Goal: Communication & Community: Ask a question

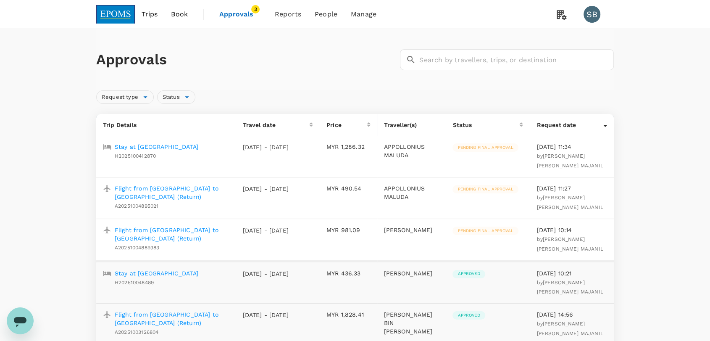
click at [104, 15] on img at bounding box center [115, 14] width 39 height 18
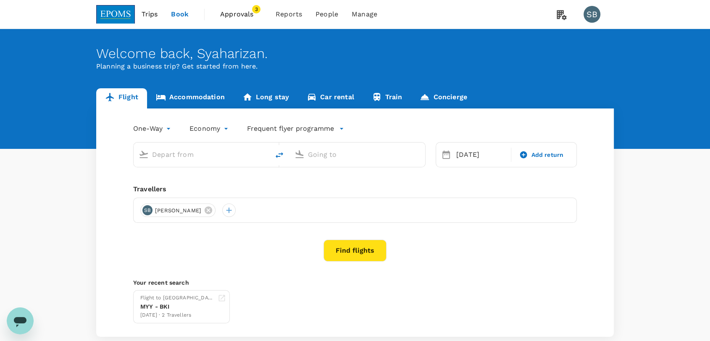
type input "Miri Intl (MYY)"
type input "Kota Kinabalu Intl (BKI)"
type input "Miri Intl (MYY)"
type input "Kota Kinabalu Intl (BKI)"
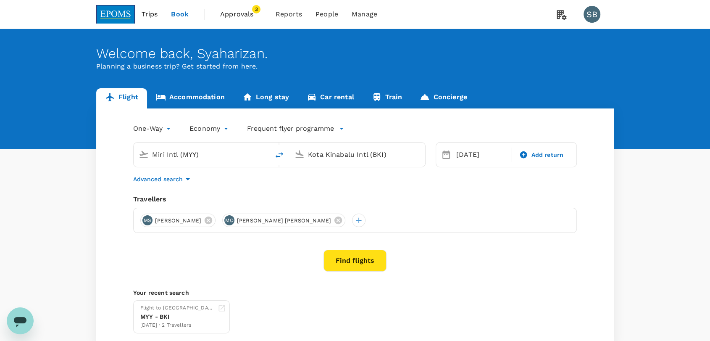
click at [243, 15] on span "Approvals" at bounding box center [241, 14] width 42 height 10
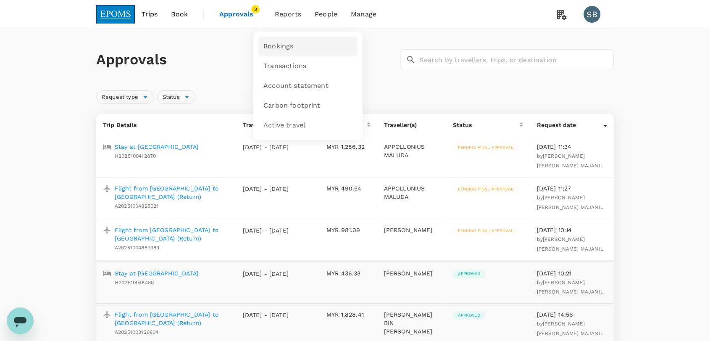
click at [284, 45] on span "Bookings" at bounding box center [278, 47] width 30 height 10
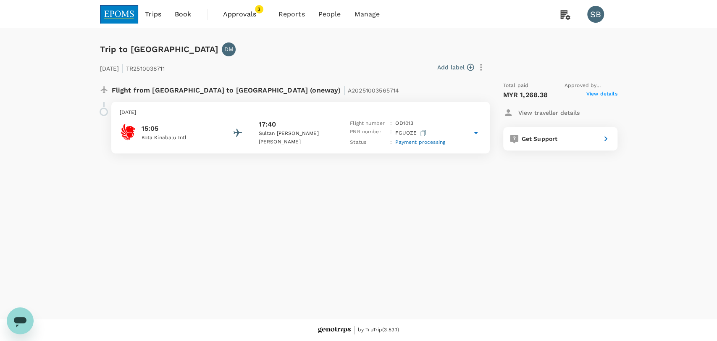
click at [319, 120] on div "15:05 Kota Kinabalu Intl 17:40 Sultan Abdul Aziz Shah Flight number : OD 1013 P…" at bounding box center [301, 132] width 362 height 27
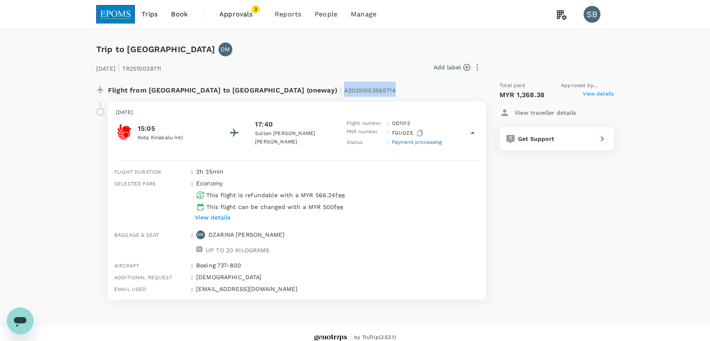
drag, startPoint x: 312, startPoint y: 91, endPoint x: 257, endPoint y: 92, distance: 55.0
click at [257, 92] on div "Flight from Malaysia to Malaysia (oneway) | A20251003565714" at bounding box center [269, 89] width 322 height 15
copy span "A20251003565714"
click at [17, 315] on icon "Open messaging window" at bounding box center [20, 320] width 15 height 15
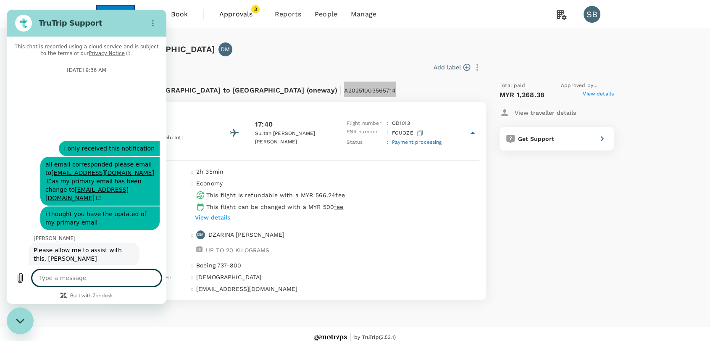
scroll to position [3170, 0]
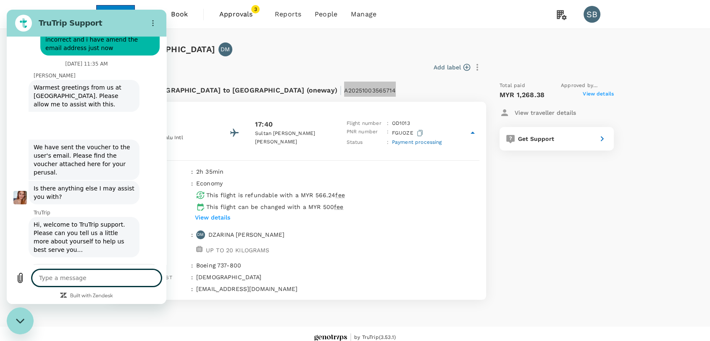
type textarea "x"
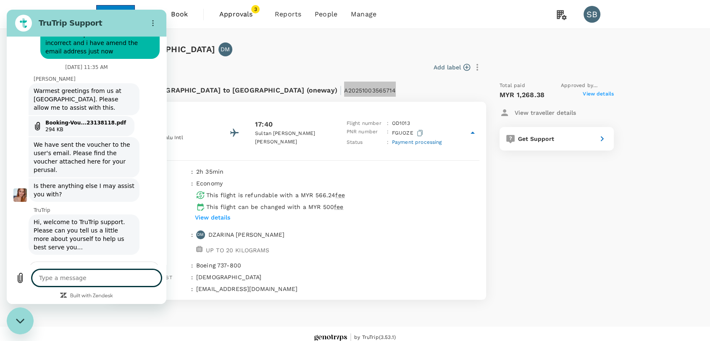
click at [60, 282] on textarea at bounding box center [96, 277] width 129 height 17
type textarea "i"
type textarea "x"
type textarea "h"
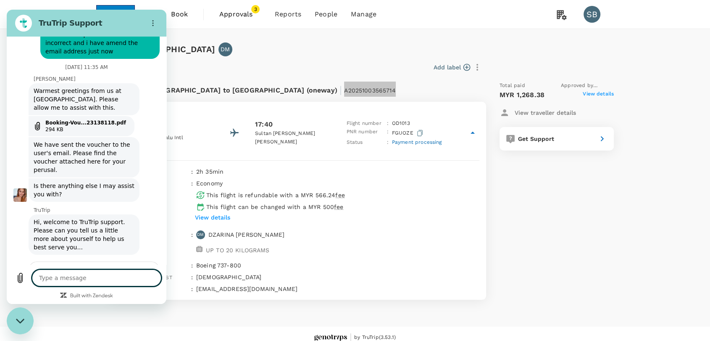
type textarea "x"
type textarea "ha"
type textarea "x"
type textarea "hai"
type textarea "x"
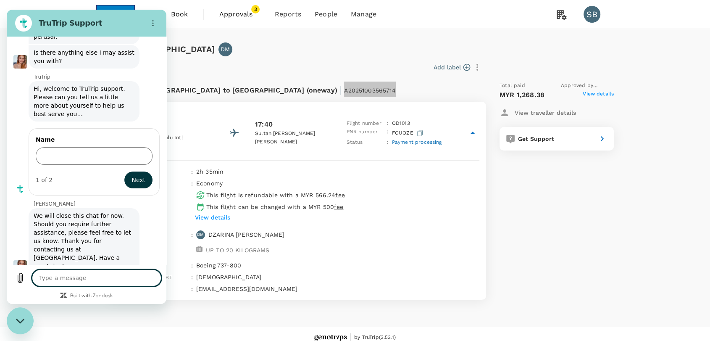
scroll to position [3305, 0]
click at [60, 276] on textarea at bounding box center [96, 277] width 129 height 17
type textarea "x"
type textarea "A20251003565714"
type textarea "x"
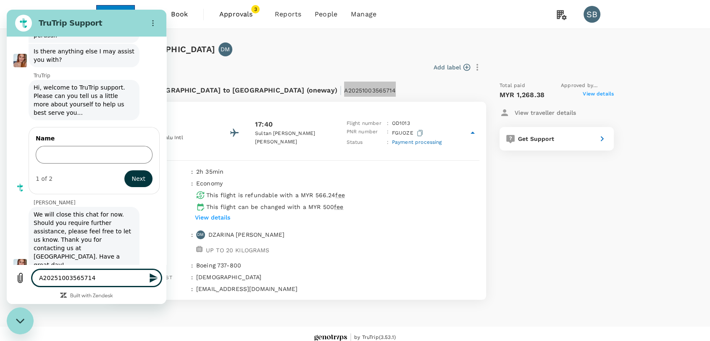
type textarea "A20251003565714,"
type textarea "x"
type textarea "A20251003565714,"
type textarea "x"
type textarea "A20251003565714, A"
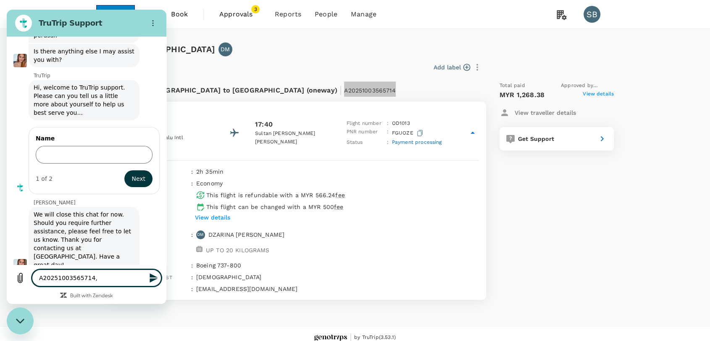
type textarea "x"
type textarea "A20251003565714, Ap"
type textarea "x"
type textarea "A20251003565714, App"
type textarea "x"
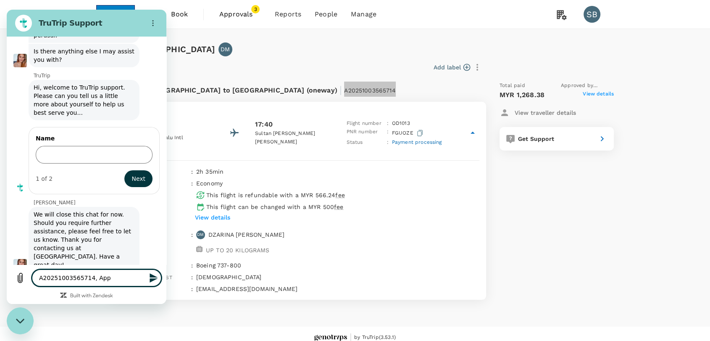
type textarea "A20251003565714, Appr"
type textarea "x"
type textarea "A20251003565714, Appre"
type textarea "x"
type textarea "A20251003565714, Apprec"
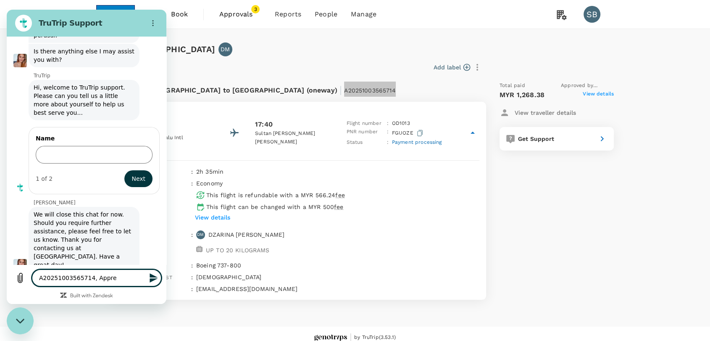
type textarea "x"
type textarea "A20251003565714, Appreci"
type textarea "x"
type textarea "A20251003565714, Apprecia"
type textarea "x"
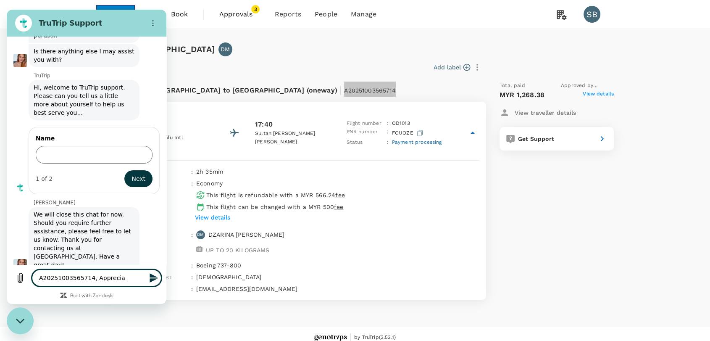
type textarea "A20251003565714, Appreciat"
type textarea "x"
type textarea "A20251003565714, Appreciate"
type textarea "x"
type textarea "A20251003565714, Appreciate"
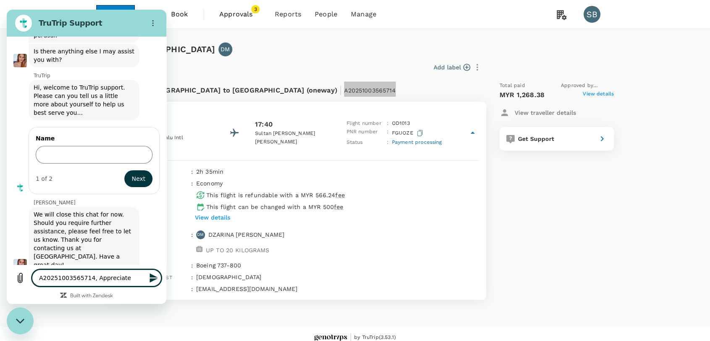
type textarea "x"
type textarea "A20251003565714, Appreciate i"
type textarea "x"
type textarea "A20251003565714, Appreciate if"
type textarea "x"
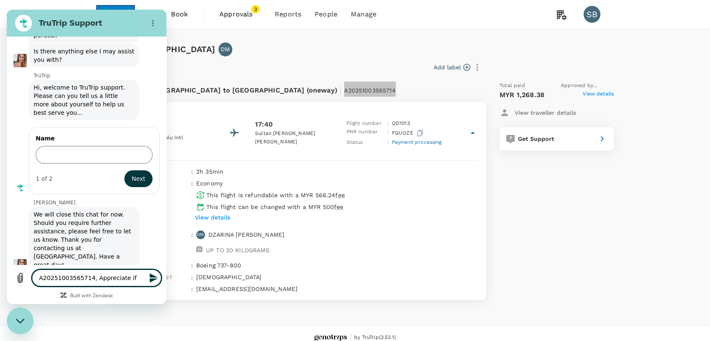
type textarea "A20251003565714, Appreciate if"
type textarea "x"
type textarea "A20251003565714, Appreciate if y"
type textarea "x"
type textarea "A20251003565714, Appreciate if yo"
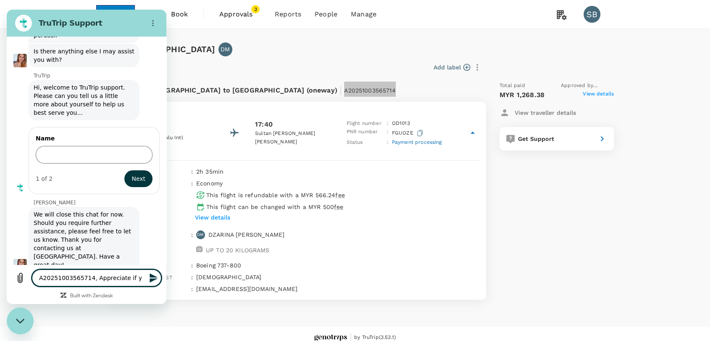
type textarea "x"
type textarea "A20251003565714, Appreciate if you"
type textarea "x"
type textarea "A20251003565714, Appreciate if you"
type textarea "x"
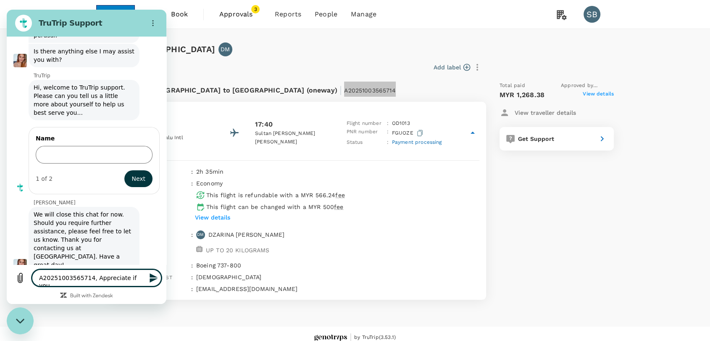
type textarea "A20251003565714, Appreciate if you c"
type textarea "x"
type textarea "A20251003565714, Appreciate if you co"
type textarea "x"
type textarea "A20251003565714, Appreciate if you cou"
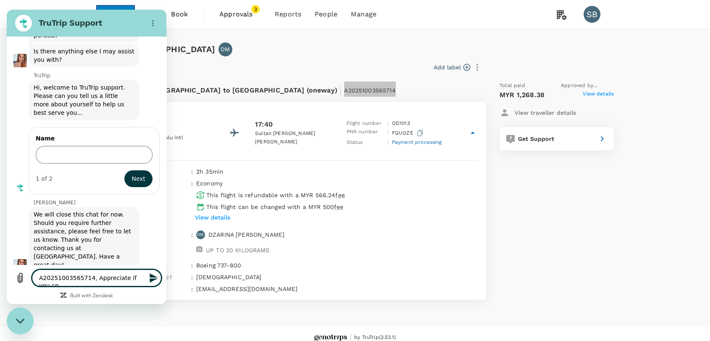
type textarea "x"
type textarea "A20251003565714, Appreciate if you coul"
type textarea "x"
type textarea "A20251003565714, Appreciate if you could"
type textarea "x"
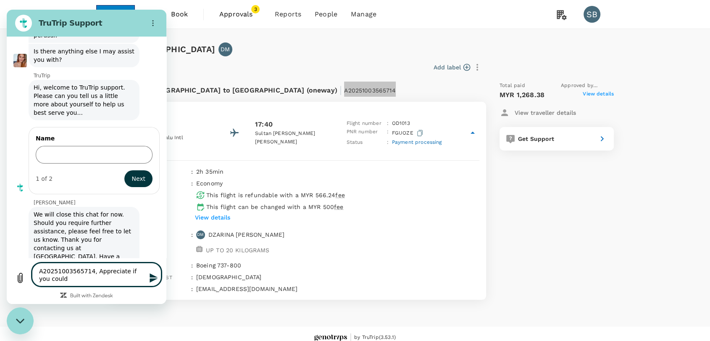
type textarea "A20251003565714, Appreciate if you could"
type textarea "x"
type textarea "A20251003565714, Appreciate if you could u"
type textarea "x"
type textarea "A20251003565714, Appreciate if you could up"
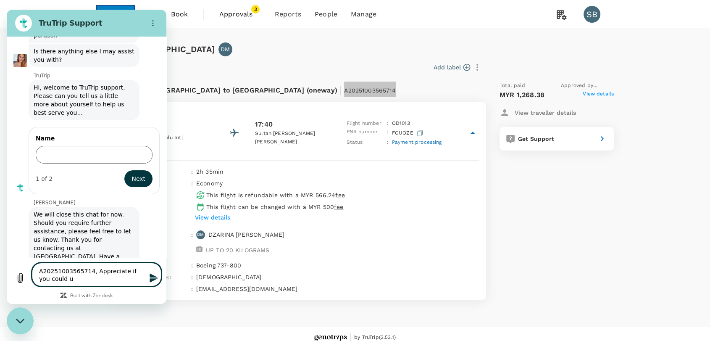
type textarea "x"
type textarea "A20251003565714, Appreciate if you could upd"
type textarea "x"
type textarea "A20251003565714, Appreciate if you could upda"
type textarea "x"
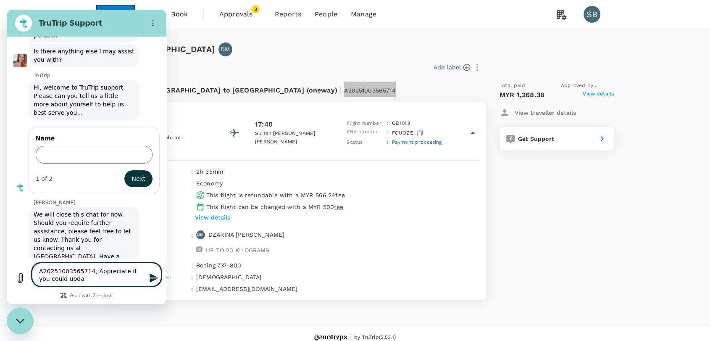
type textarea "A20251003565714, Appreciate if you could updat"
type textarea "x"
type textarea "A20251003565714, Appreciate if you could update"
type textarea "x"
type textarea "A20251003565714, Appreciate if you could update"
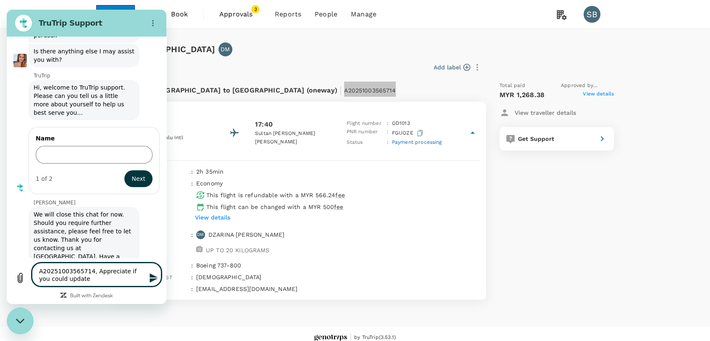
type textarea "x"
type textarea "A20251003565714, Appreciate if you could update s"
type textarea "x"
type textarea "A20251003565714, Appreciate if you could update st"
type textarea "x"
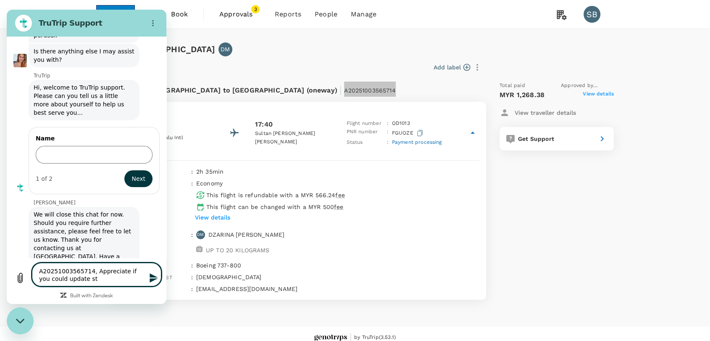
type textarea "A20251003565714, Appreciate if you could update sta"
type textarea "x"
type textarea "A20251003565714, Appreciate if you could update stat"
type textarea "x"
type textarea "A20251003565714, Appreciate if you could update statu"
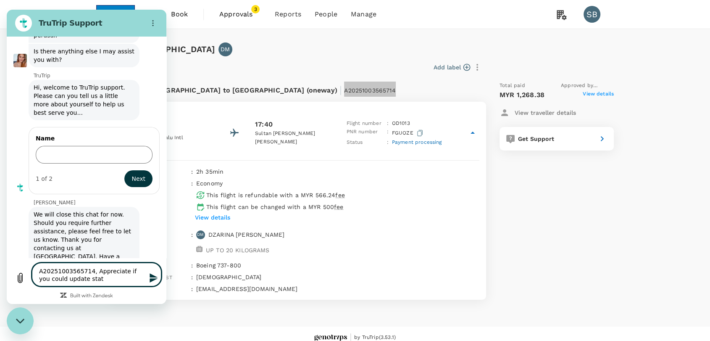
type textarea "x"
type textarea "A20251003565714, Appreciate if you could update status"
type textarea "x"
type textarea "A20251003565714, Appreciate if you could update status"
type textarea "x"
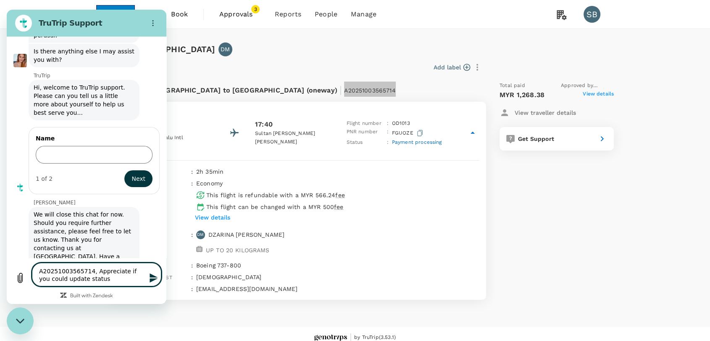
type textarea "A20251003565714, Appreciate if you could update status o"
type textarea "x"
type textarea "A20251003565714, Appreciate if you could update status of"
type textarea "x"
type textarea "A20251003565714, Appreciate if you could update status of"
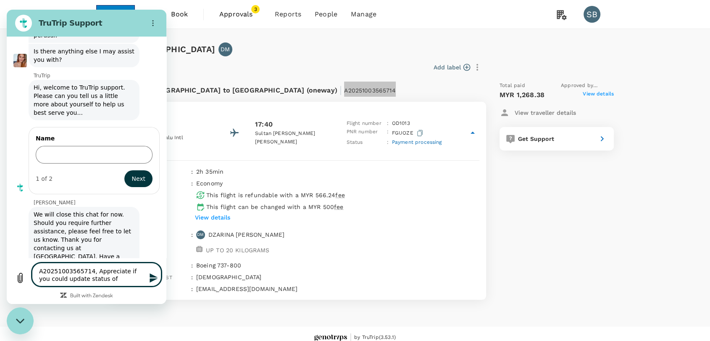
type textarea "x"
type textarea "A20251003565714, Appreciate if you could update status of t"
type textarea "x"
type textarea "A20251003565714, Appreciate if you could update status of th"
type textarea "x"
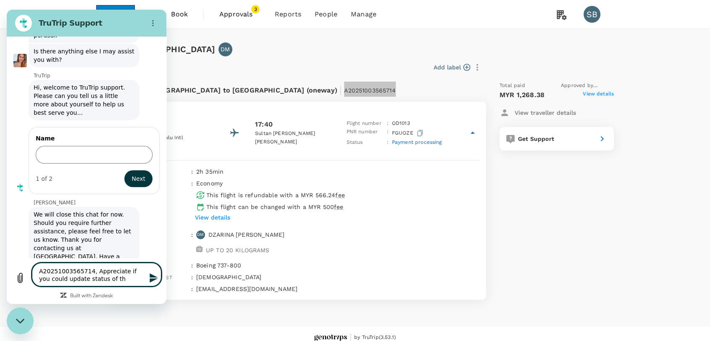
type textarea "A20251003565714, Appreciate if you could update status of thi"
type textarea "x"
type textarea "A20251003565714, Appreciate if you could update status of this"
type textarea "x"
type textarea "A20251003565714, Appreciate if you could update status of this"
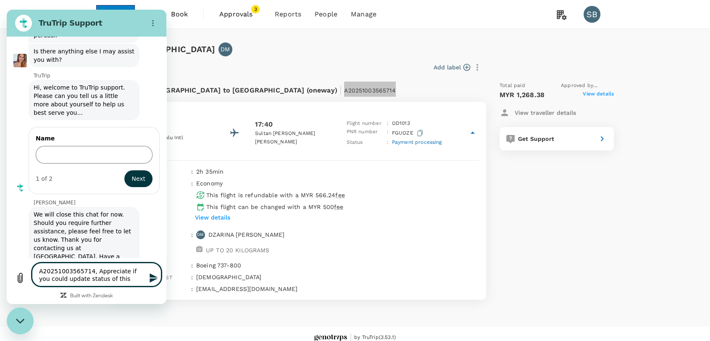
type textarea "x"
type textarea "A20251003565714, Appreciate if you could update status of this b"
type textarea "x"
type textarea "A20251003565714, Appreciate if you could update status of this bo"
type textarea "x"
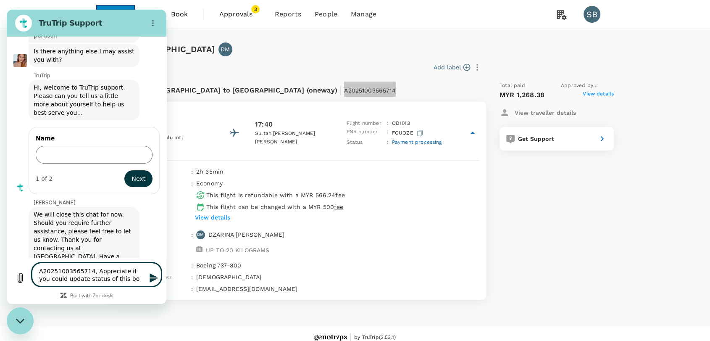
type textarea "A20251003565714, Appreciate if you could update status of this boo"
type textarea "x"
type textarea "A20251003565714, Appreciate if you could update status of this book"
type textarea "x"
type textarea "A20251003565714, Appreciate if you could update status of this booki"
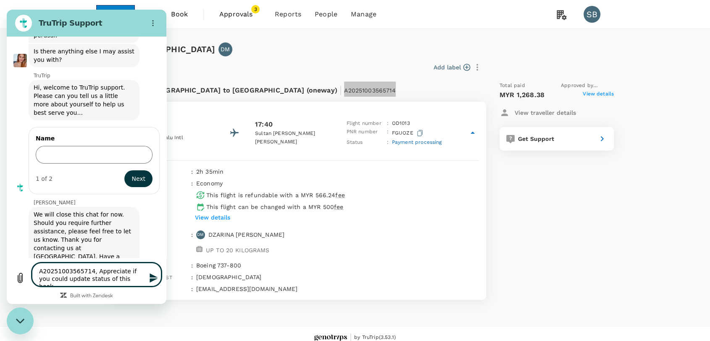
type textarea "x"
type textarea "A20251003565714, Appreciate if you could update status of this bookin"
type textarea "x"
type textarea "A20251003565714, Appreciate if you could update status of this booking"
type textarea "x"
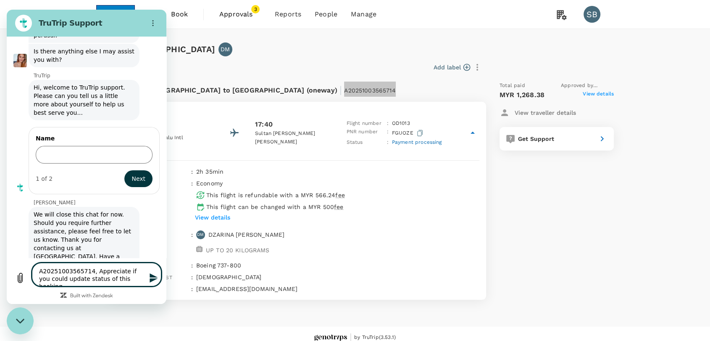
type textarea "A20251003565714, Appreciate if you could update status of this booking"
type textarea "x"
type textarea "A20251003565714, Appreciate if you could update status of this booking"
type textarea "x"
type textarea "A20251003565714, Appreciate if you could update status of this booking A2025100…"
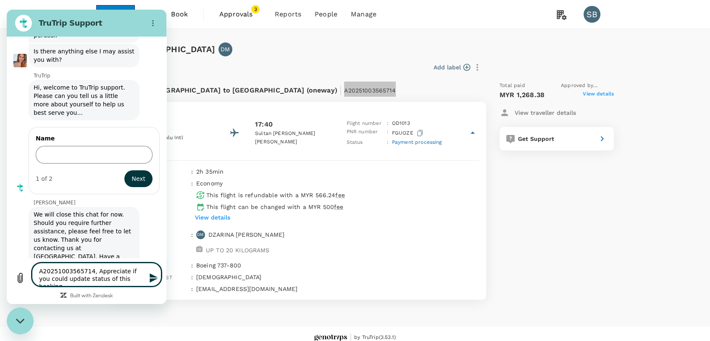
type textarea "x"
type textarea "A20251003565714, Appreciate if you could update status of this booking A2025100…"
type textarea "x"
drag, startPoint x: 89, startPoint y: 263, endPoint x: 34, endPoint y: 259, distance: 55.2
click at [34, 260] on textarea "A20251003565714, Appreciate if you could update status of this booking A2025100…" at bounding box center [96, 270] width 129 height 31
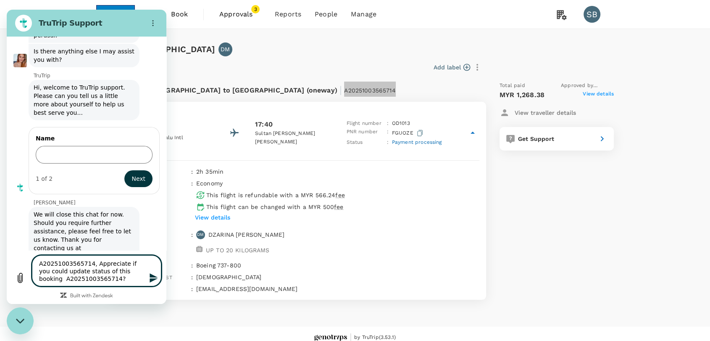
type textarea "Appreciate if you could update status of this booking A20251003565714?"
type textarea "x"
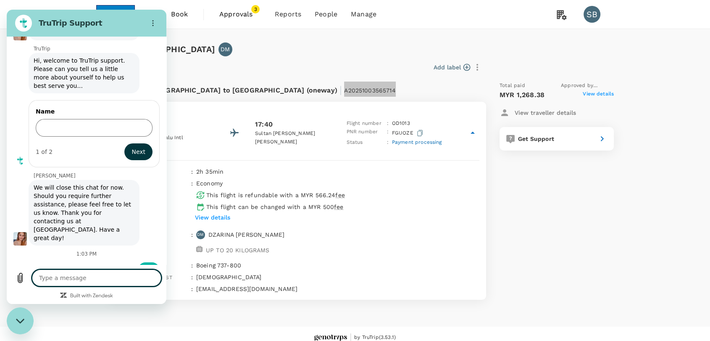
scroll to position [3334, 0]
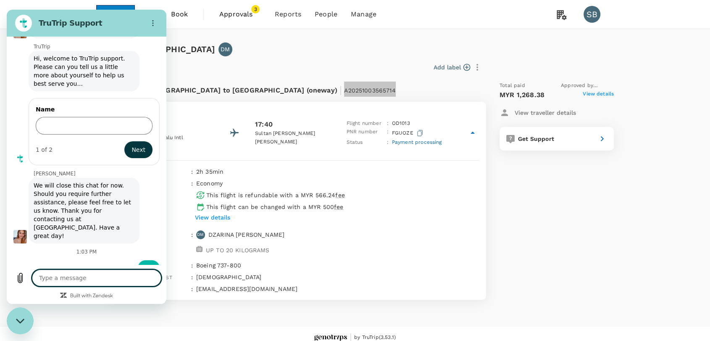
click at [18, 321] on icon "Close messaging window" at bounding box center [20, 320] width 8 height 5
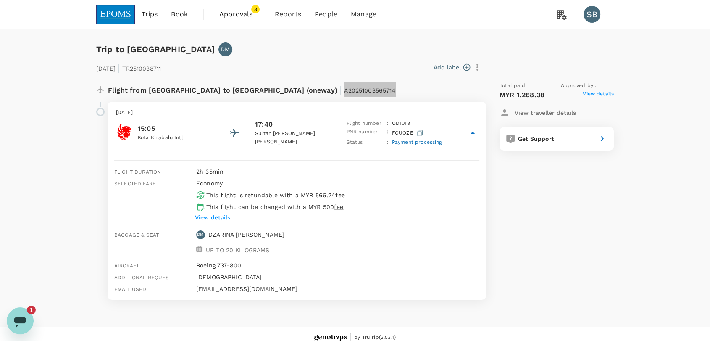
scroll to position [0, 0]
click at [24, 318] on icon "Open messaging window, 1 unread message" at bounding box center [20, 322] width 13 height 10
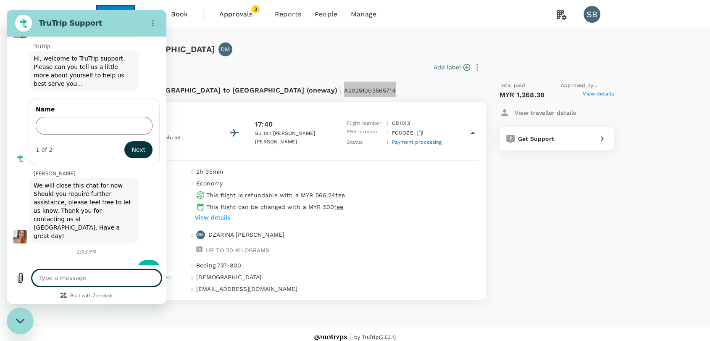
type textarea "x"
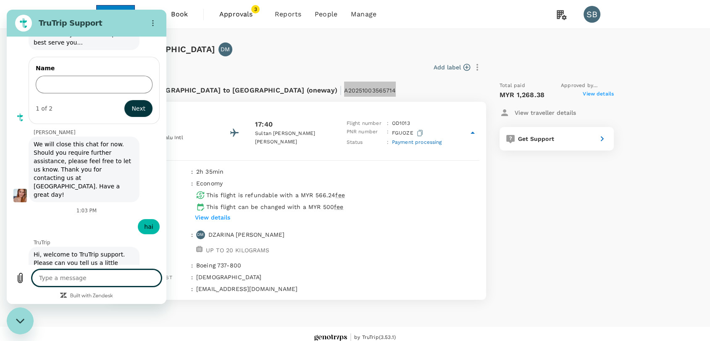
click at [82, 276] on textarea at bounding box center [96, 277] width 129 height 17
type textarea "H"
type textarea "x"
type textarea "Ha"
type textarea "x"
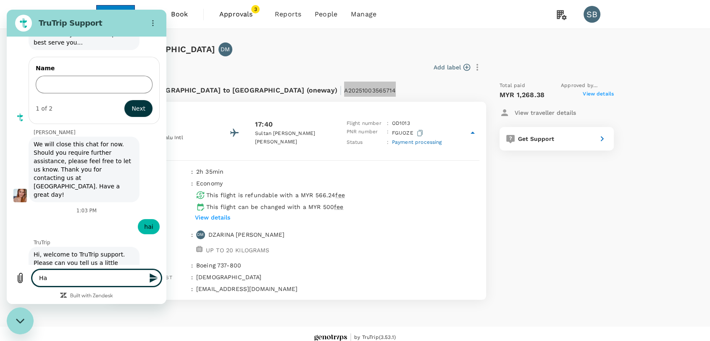
type textarea "Hai"
type textarea "x"
type textarea "Hai"
type textarea "x"
type textarea "Hai S"
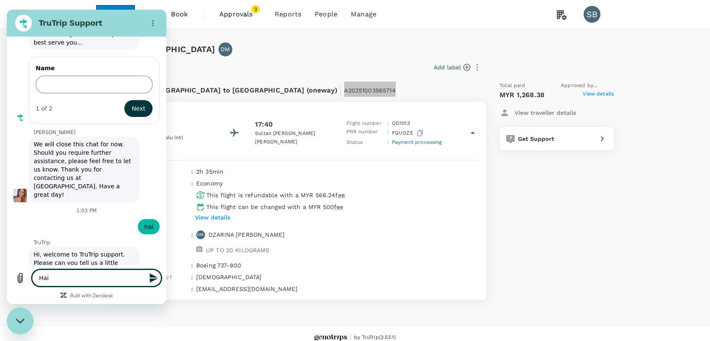
type textarea "x"
type textarea "Hai Sh"
type textarea "x"
type textarea "Hai Sho"
type textarea "x"
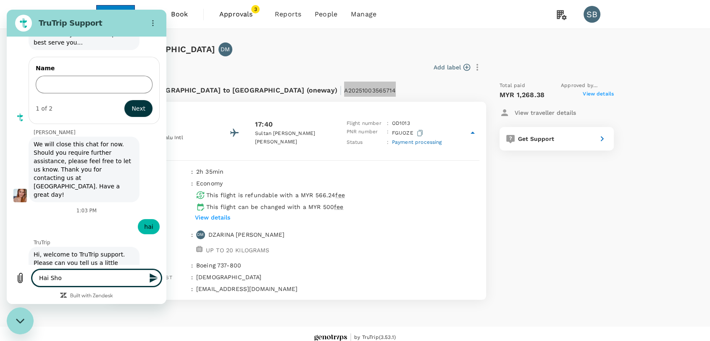
type textarea "Hai Shob"
type textarea "x"
type textarea "Hai Shobe"
type textarea "x"
type textarea "Hai Shobe"
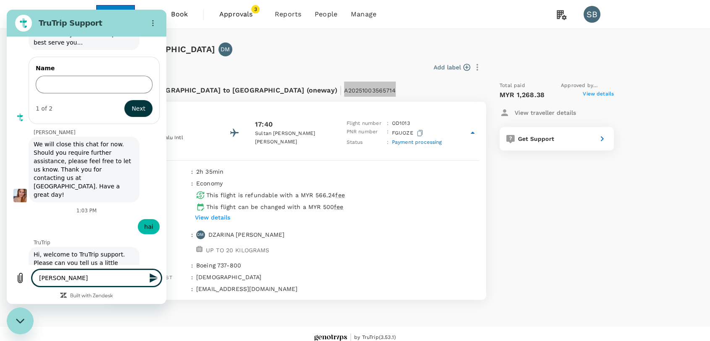
type textarea "x"
type textarea "Hai Shobe c"
type textarea "x"
type textarea "Hai Shobe ca"
type textarea "x"
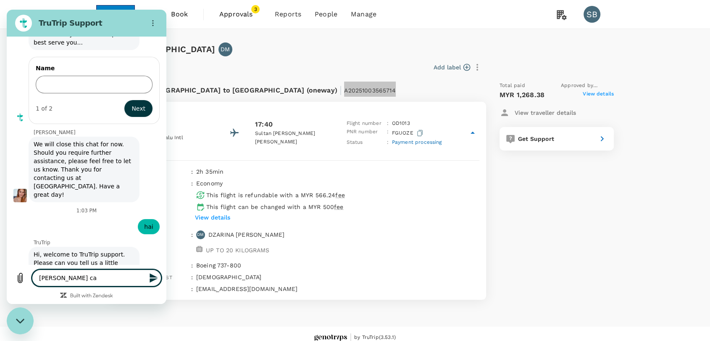
type textarea "Hai Shobe can"
type textarea "x"
type textarea "Hai Shobe can"
type textarea "x"
type textarea "Hai Shobe can y"
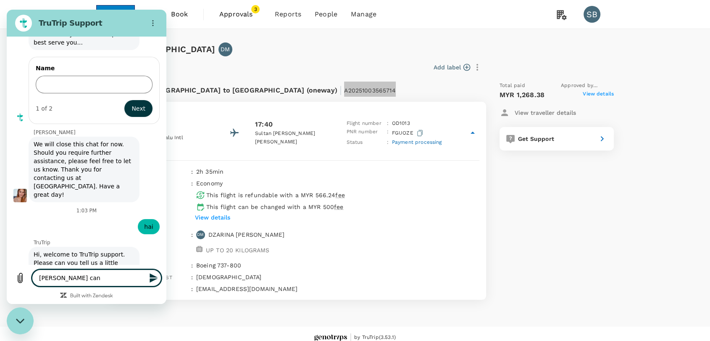
type textarea "x"
type textarea "Hai Shobe can yo"
type textarea "x"
type textarea "Hai Shobe can you"
type textarea "x"
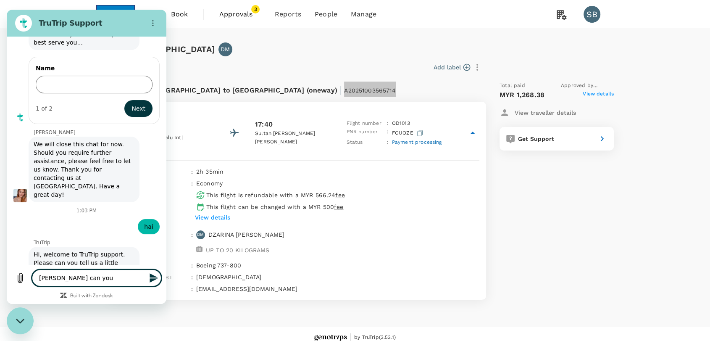
type textarea "Hai Shobe can you"
type textarea "x"
type textarea "Hai Shobe can you c"
type textarea "x"
type textarea "Hai Shobe can you ch"
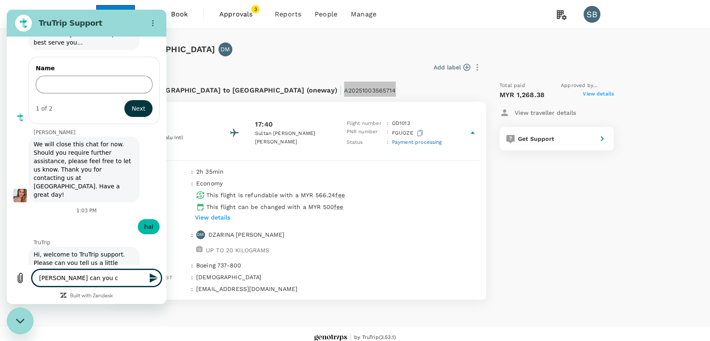
type textarea "x"
type textarea "Hai Shobe can you che"
type textarea "x"
type textarea "Hai Shobe can you chec"
type textarea "x"
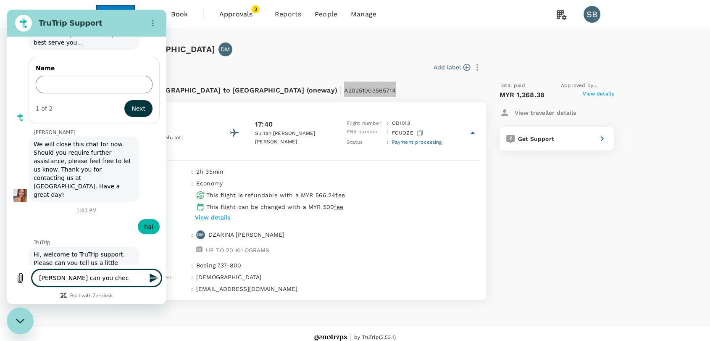
type textarea "Hai Shobe can you check"
type textarea "x"
type textarea "Hai Shobe can you check"
type textarea "x"
type textarea "Hai Shobe can you check f"
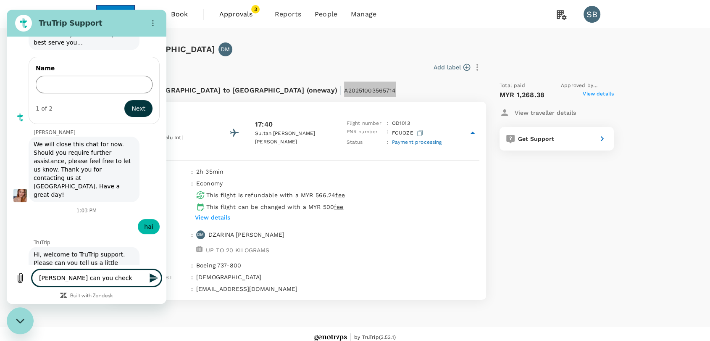
type textarea "x"
type textarea "Hai Shobe can you check fr"
type textarea "x"
type textarea "Hai Shobe can you check fr"
type textarea "x"
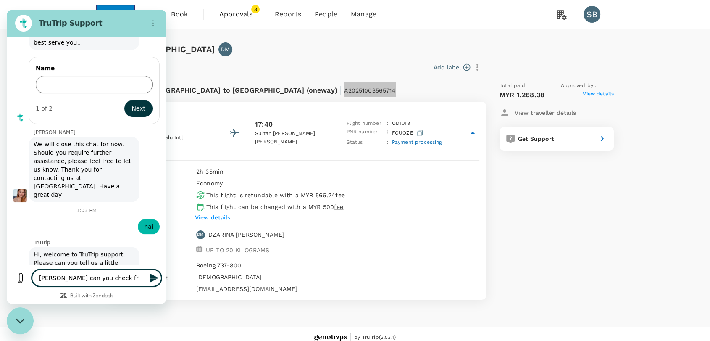
type textarea "Hai Shobe can you check fr"
type textarea "x"
type textarea "Hai Shobe can you check f"
type textarea "x"
type textarea "Hai Shobe can you check fo"
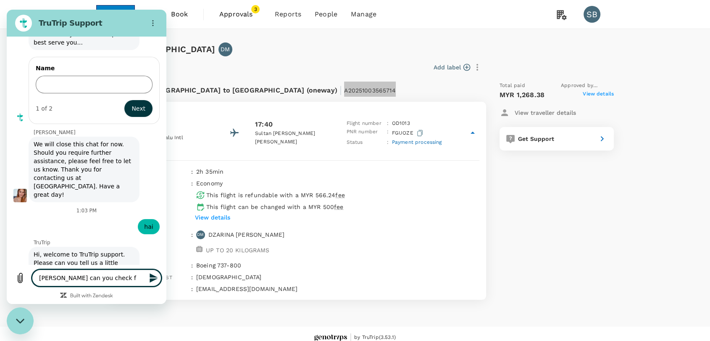
type textarea "x"
type textarea "Hai Shobe can you check for"
type textarea "x"
type textarea "Hai Shobe can you check for"
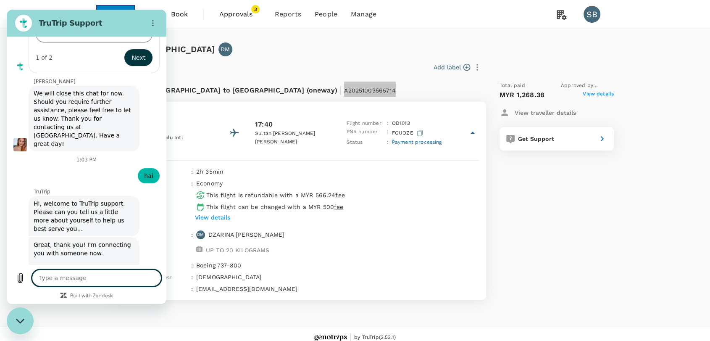
scroll to position [3428, 0]
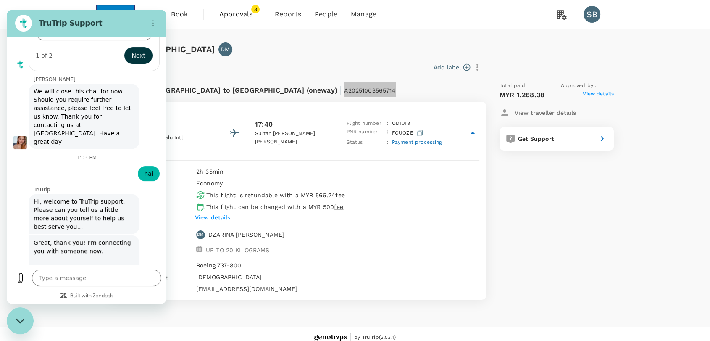
click at [24, 322] on div "Close messaging window" at bounding box center [20, 320] width 25 height 25
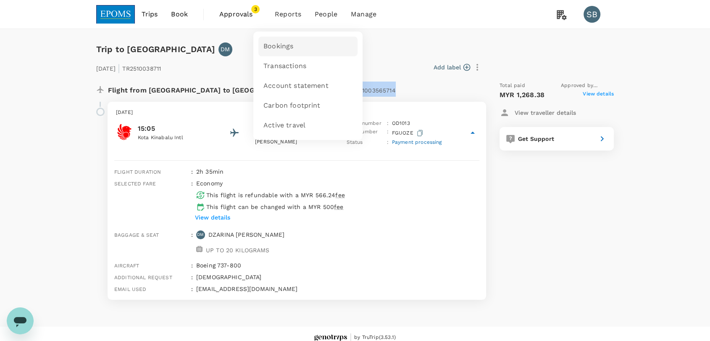
click at [283, 51] on span "Bookings" at bounding box center [278, 47] width 30 height 10
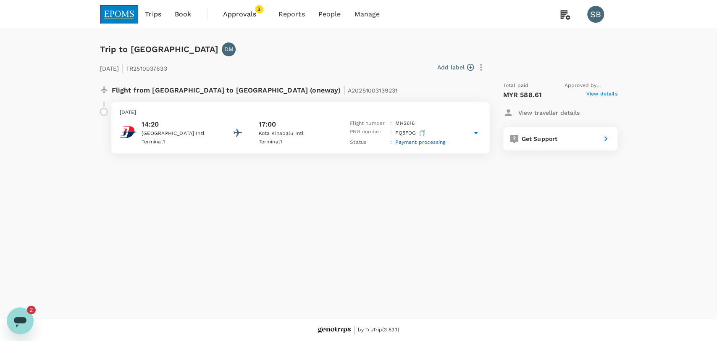
click at [20, 324] on icon "Open messaging window, 2 unread messages" at bounding box center [20, 320] width 15 height 15
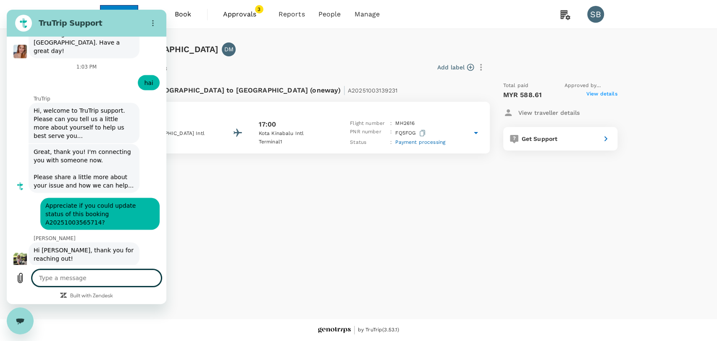
type textarea "x"
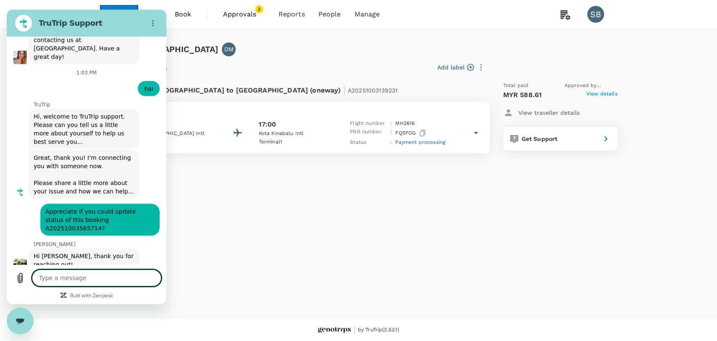
scroll to position [3234, 0]
click at [101, 278] on textarea at bounding box center [96, 277] width 129 height 17
type textarea "c"
type textarea "x"
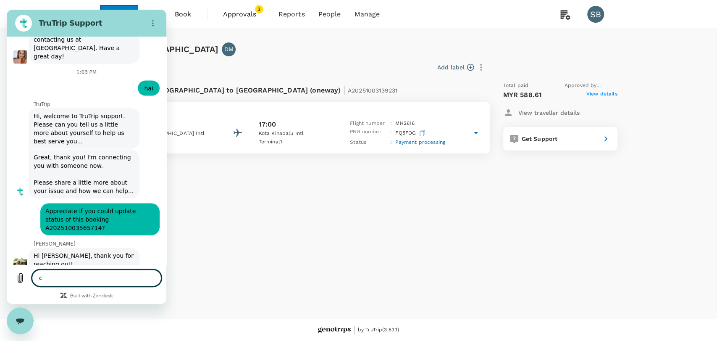
type textarea "ca"
type textarea "x"
type textarea "can"
type textarea "x"
type textarea "ca"
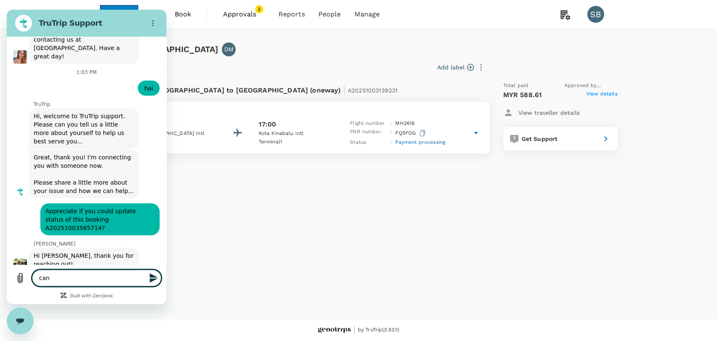
type textarea "x"
type textarea "c"
type textarea "x"
type textarea "c"
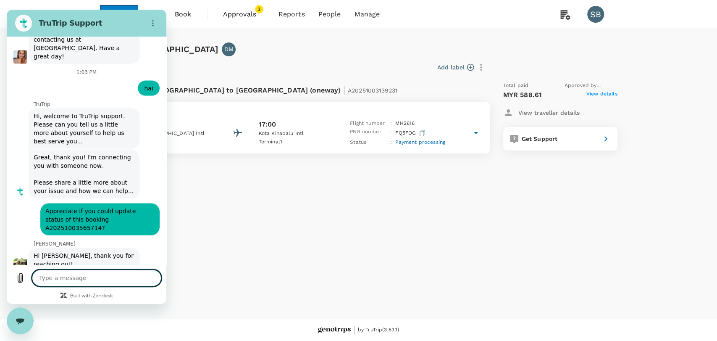
type textarea "x"
type textarea "ca"
type textarea "x"
type textarea "can"
type textarea "x"
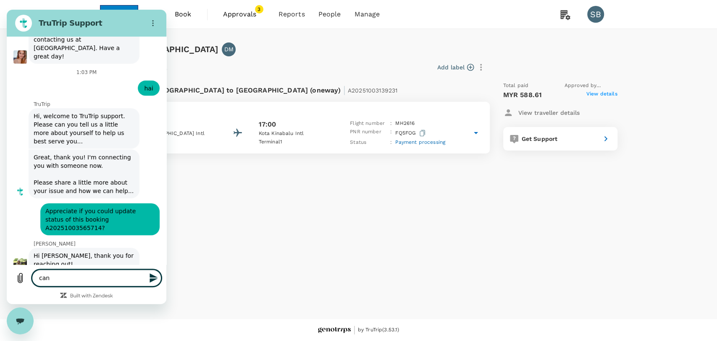
type textarea "can"
type textarea "x"
type textarea "can y"
type textarea "x"
type textarea "can yo"
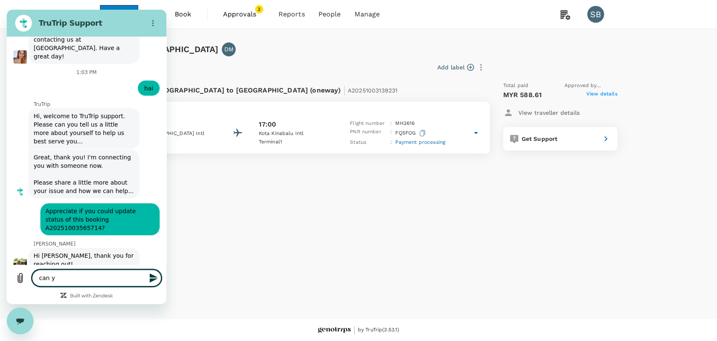
type textarea "x"
type textarea "can you"
type textarea "x"
type textarea "can you"
type textarea "x"
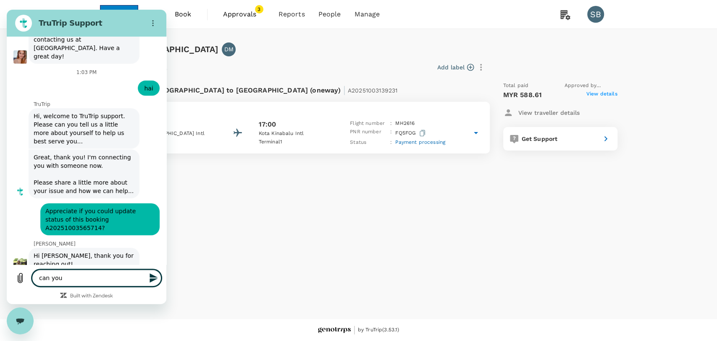
type textarea "can you r"
type textarea "x"
type textarea "can you re"
type textarea "x"
type textarea "can you res"
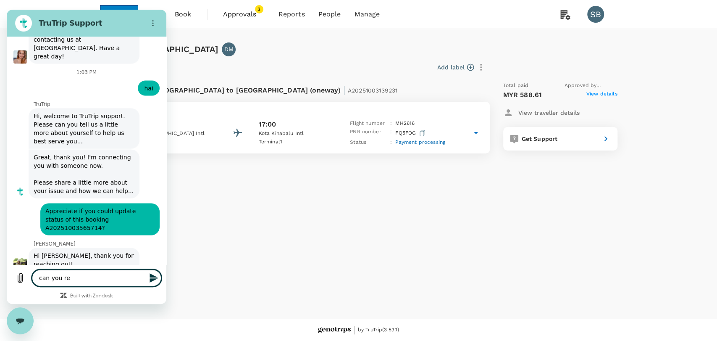
type textarea "x"
type textarea "can you rese"
type textarea "x"
type textarea "can you resen"
type textarea "x"
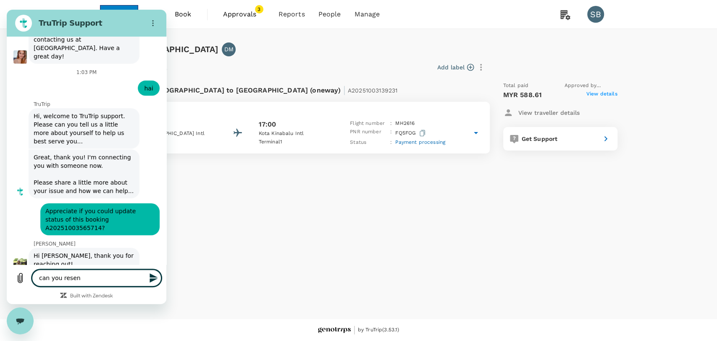
type textarea "can you resend"
type textarea "x"
type textarea "can you resend"
type textarea "x"
type textarea "can you resend t"
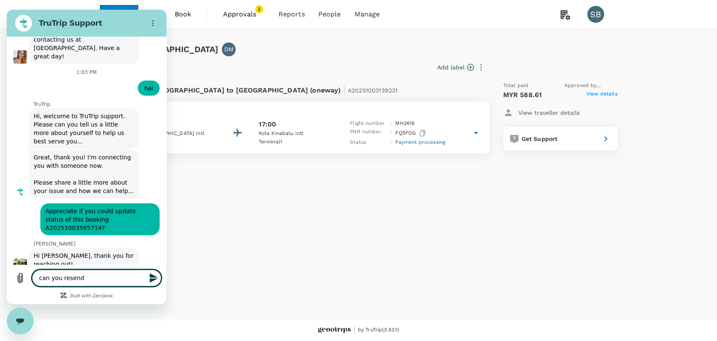
type textarea "x"
type textarea "can you resend th"
type textarea "x"
type textarea "can you resend the"
type textarea "x"
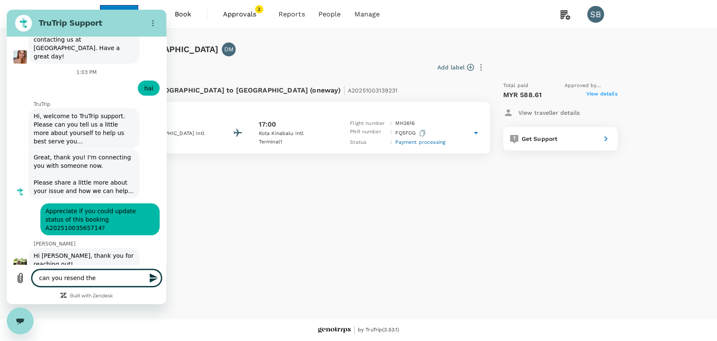
type textarea "can you resend the"
type textarea "x"
type textarea "can you resend the e"
type textarea "x"
type textarea "can you resend the em"
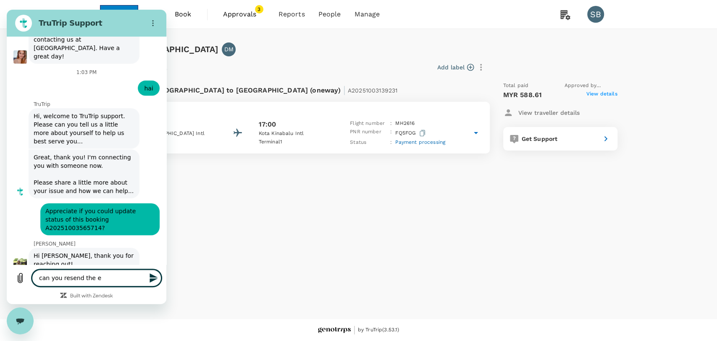
type textarea "x"
type textarea "can you resend the ema"
type textarea "x"
type textarea "can you resend the emau"
type textarea "x"
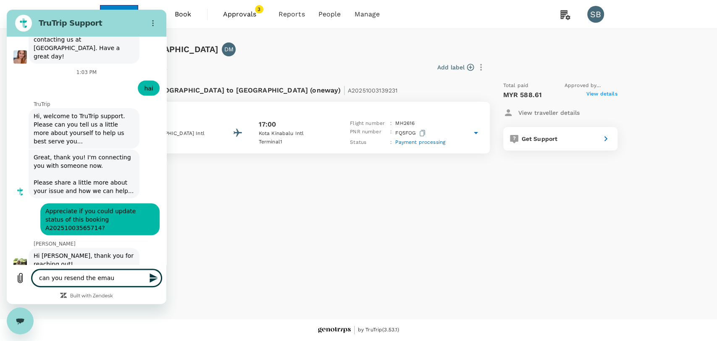
type textarea "can you resend the emauk"
type textarea "x"
type textarea "can you resend the emauk"
type textarea "x"
type textarea "can you resend the emauk"
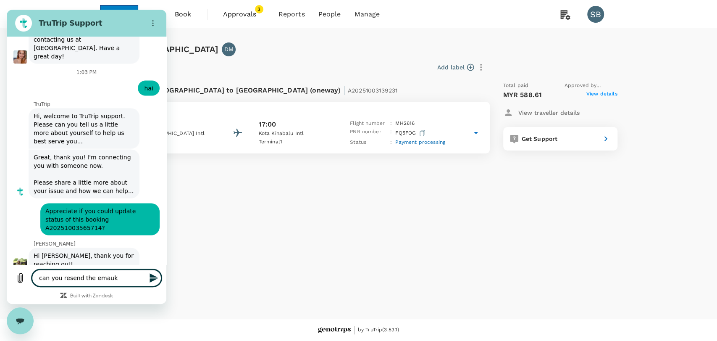
type textarea "x"
type textarea "can you resend the emau"
type textarea "x"
type textarea "can you resend the ema"
type textarea "x"
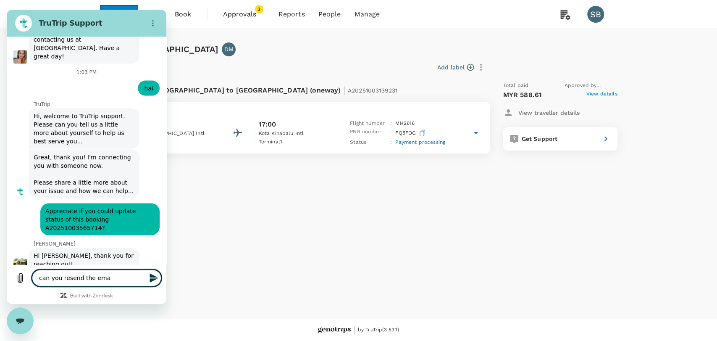
type textarea "can you resend the emai"
type textarea "x"
type textarea "can you resend the email"
type textarea "x"
type textarea "can you resend the email"
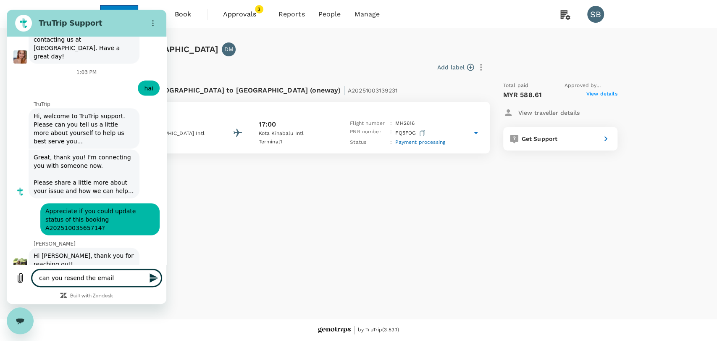
type textarea "x"
type textarea "can you resend the email a"
type textarea "x"
type textarea "can you resend the email an"
type textarea "x"
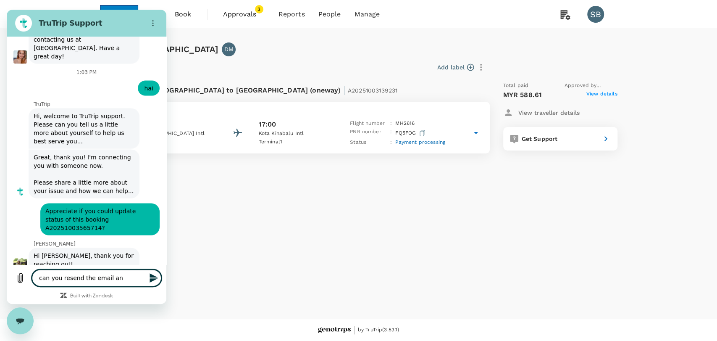
type textarea "can you resend the email and"
type textarea "x"
type textarea "can you resend the email and"
type textarea "x"
type textarea "can you resend the email and c"
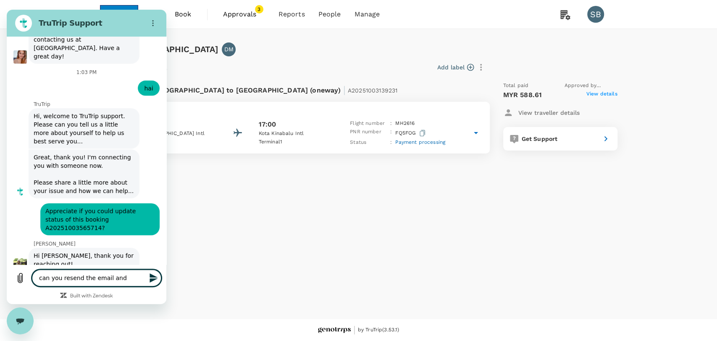
type textarea "x"
type textarea "can you resend the email and cc"
type textarea "x"
type textarea "can you resend the email and cc"
type textarea "x"
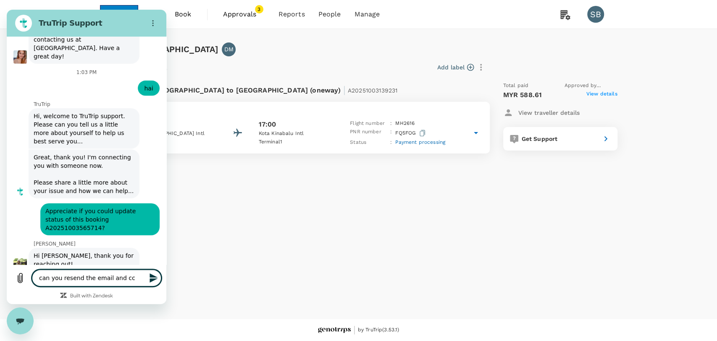
type textarea "can you resend the email and cc t"
type textarea "x"
type textarea "can you resend the email and cc to"
type textarea "x"
type textarea "can you resend the email and cc to"
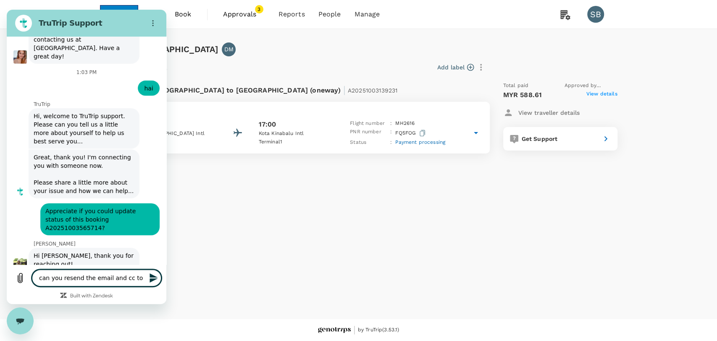
type textarea "x"
type textarea "can you resend the email and cc to m"
type textarea "x"
type textarea "can you resend the email and cc to me"
type textarea "x"
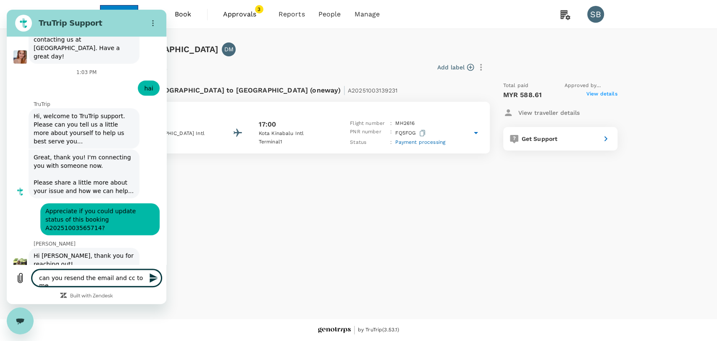
type textarea "can you resend the email and cc to me?"
type textarea "x"
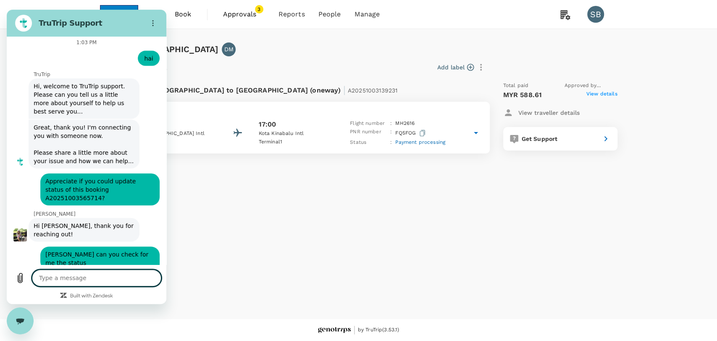
type textarea "x"
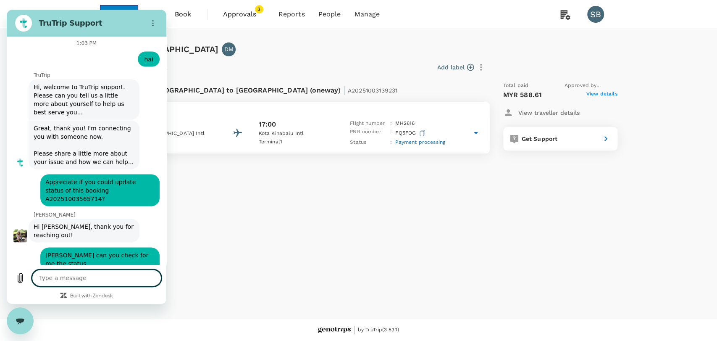
type textarea "I"
type textarea "x"
type textarea "I"
type textarea "x"
type textarea "I w"
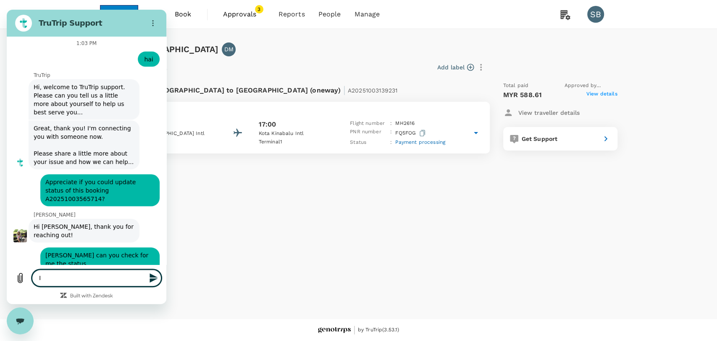
type textarea "x"
type textarea "I wi"
type textarea "x"
type textarea "I wil"
type textarea "x"
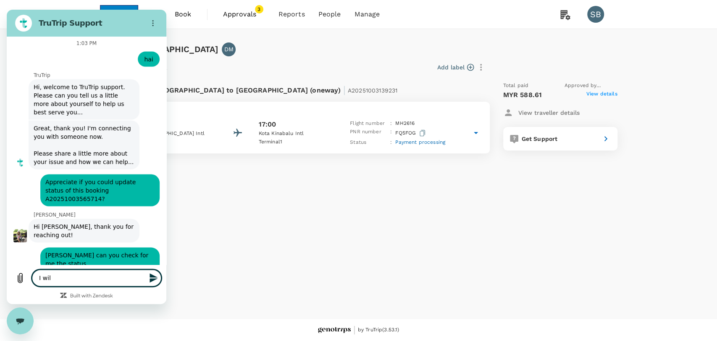
type textarea "I will"
type textarea "x"
type textarea "I will"
type textarea "x"
type textarea "I will t"
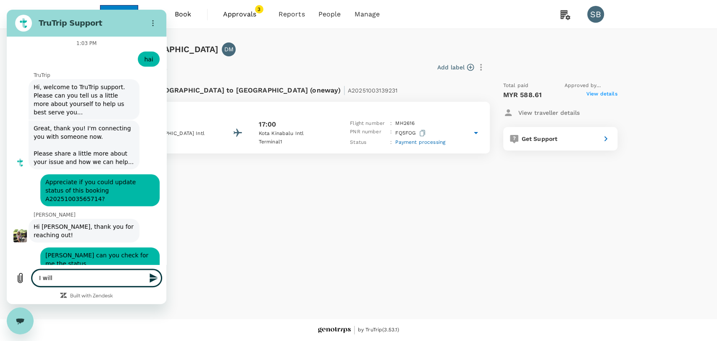
type textarea "x"
type textarea "I will te"
type textarea "x"
type textarea "I will tex"
type textarea "x"
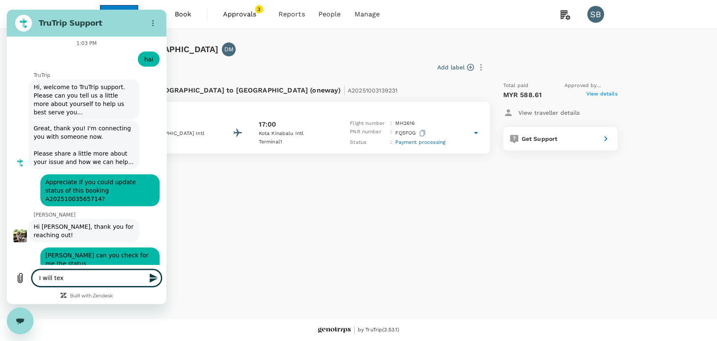
type textarea "I will text"
type textarea "x"
type textarea "I will text"
type textarea "x"
type textarea "I will text h"
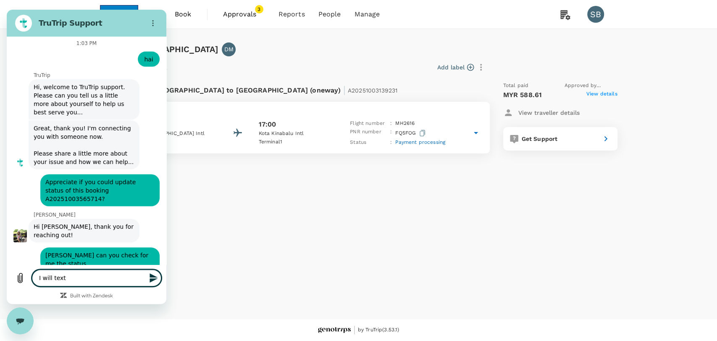
type textarea "x"
type textarea "I will text hi"
type textarea "x"
type textarea "I will text him"
type textarea "x"
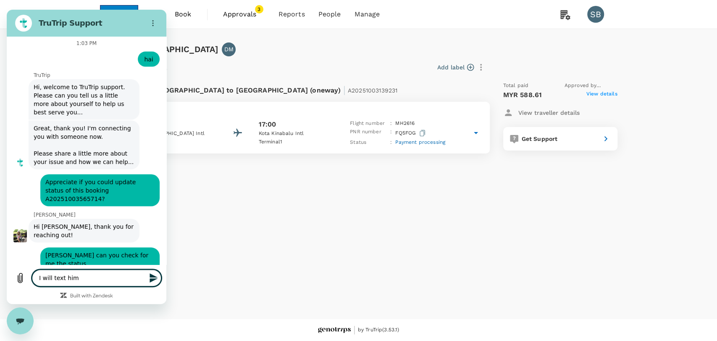
type textarea "I will text him"
type textarea "x"
type textarea "I will text him o"
type textarea "x"
type textarea "I will text him on"
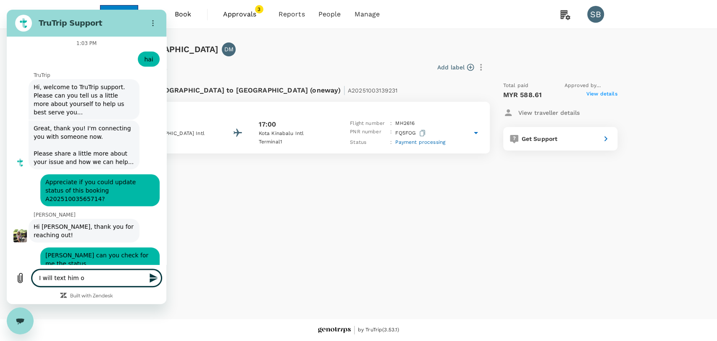
type textarea "x"
type textarea "I will text him onc"
type textarea "x"
type textarea "I will text him once"
type textarea "x"
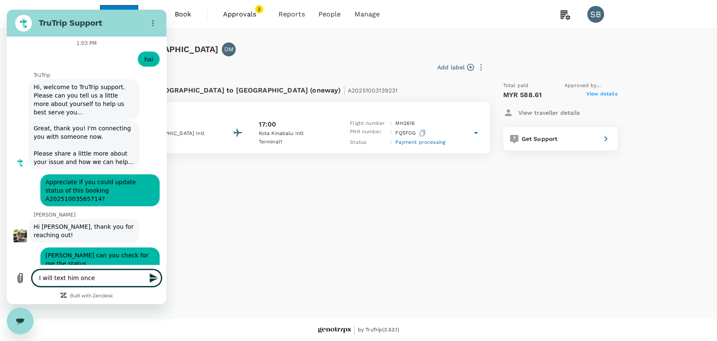
type textarea "I will text him once"
type textarea "x"
type textarea "I will text him once i"
type textarea "x"
type textarea "I will text him once i"
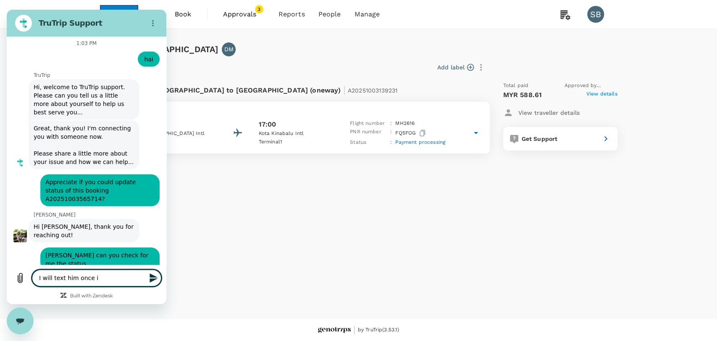
type textarea "x"
type textarea "I will text him once i r"
type textarea "x"
type textarea "I will text him once i re"
type textarea "x"
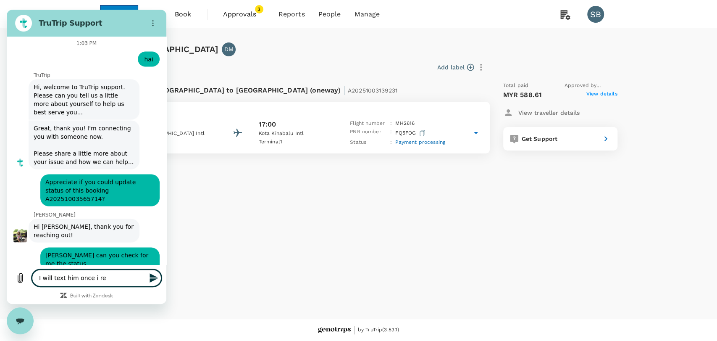
type textarea "I will text him once i rec"
type textarea "x"
type textarea "I will text him once i rece"
type textarea "x"
type textarea "I will text him once i recei"
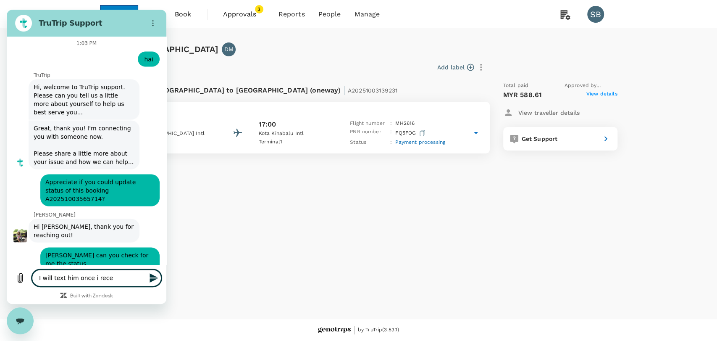
type textarea "x"
type textarea "I will text him once i receiv"
type textarea "x"
type textarea "I will text him once i receive"
type textarea "x"
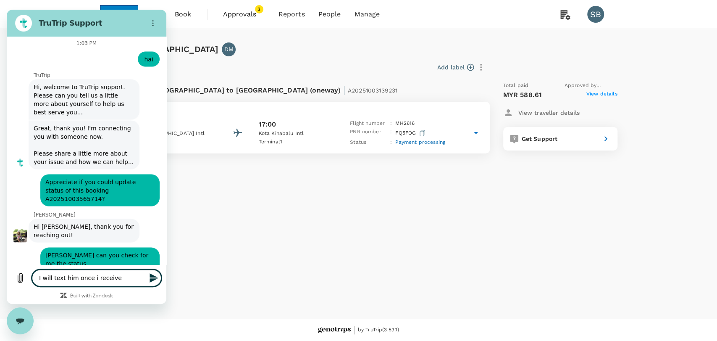
type textarea "I will text him once i received"
type textarea "x"
type textarea "I will text him once i received"
type textarea "x"
type textarea "I will text him once i received t"
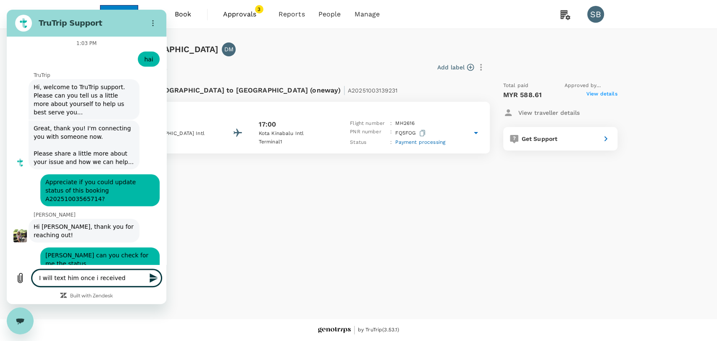
type textarea "x"
type textarea "I will text him once i received th"
type textarea "x"
type textarea "I will text him once i received the"
type textarea "x"
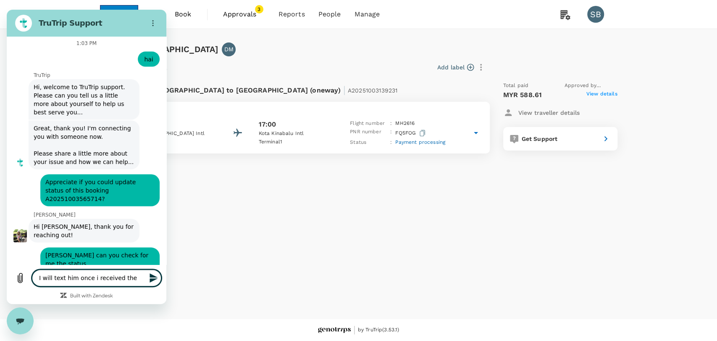
type textarea "I will text him once i received the"
type textarea "x"
type textarea "I will text him once i received the e"
type textarea "x"
type textarea "I will text him once i received the em"
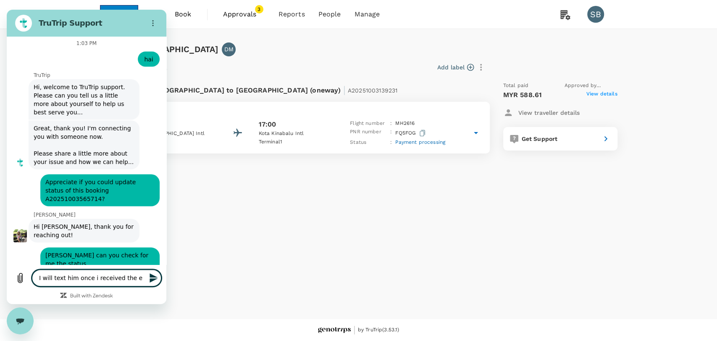
type textarea "x"
type textarea "I will text him once i received the ema"
type textarea "x"
type textarea "I will text him once i received the emai"
type textarea "x"
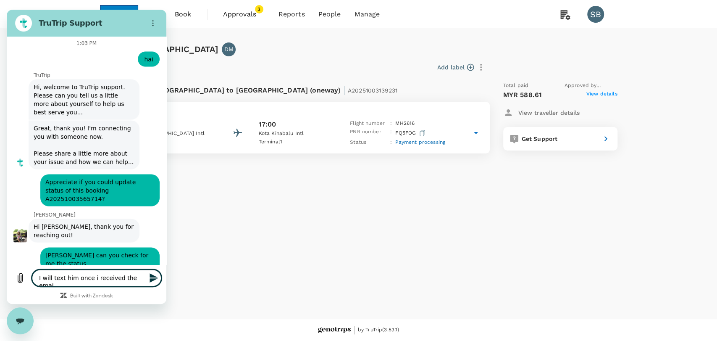
type textarea "I will text him once i received the email"
type textarea "x"
type textarea "I will text him once i received the email,"
type textarea "x"
type textarea "I will text him once i received the email,"
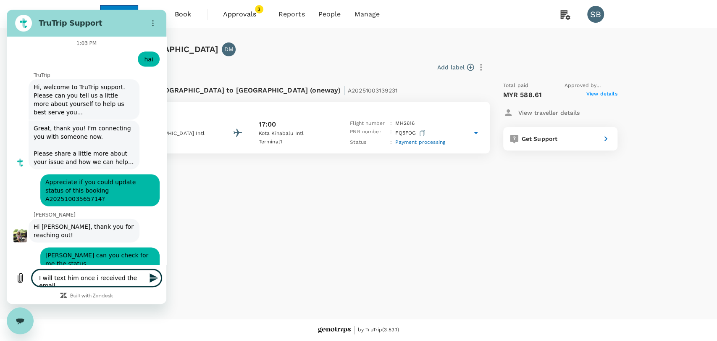
type textarea "x"
type textarea "I will text him once i received the email, b"
type textarea "x"
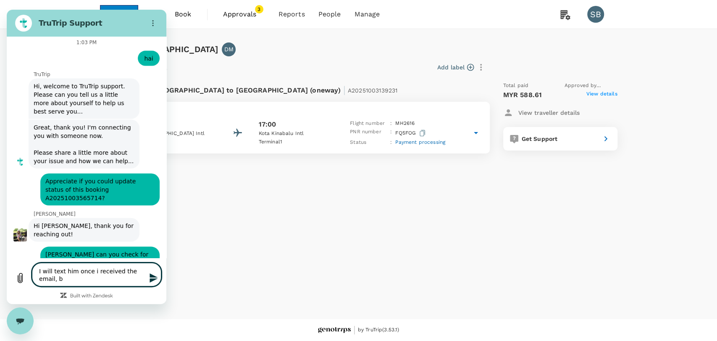
type textarea "I will text him once i received the email, bu"
type textarea "x"
type textarea "I will text him once i received the email, b"
type textarea "x"
type textarea "I will text him once i received the email,"
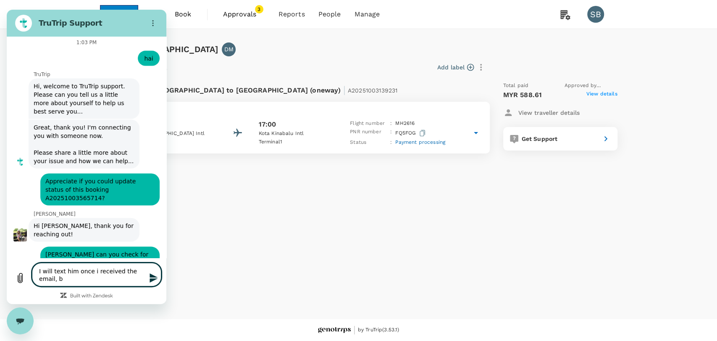
type textarea "x"
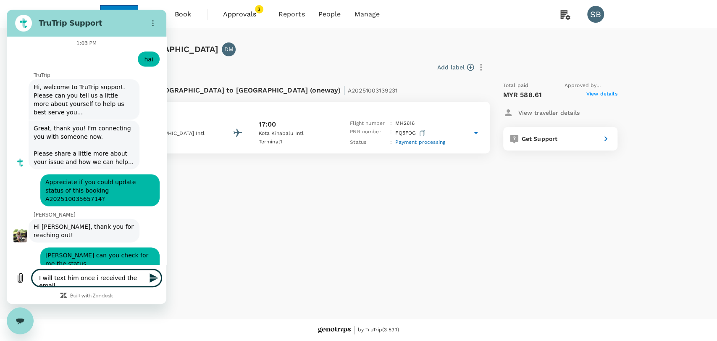
type textarea "I will text him once i received the email,"
type textarea "x"
type textarea "I will text him once i received the email,"
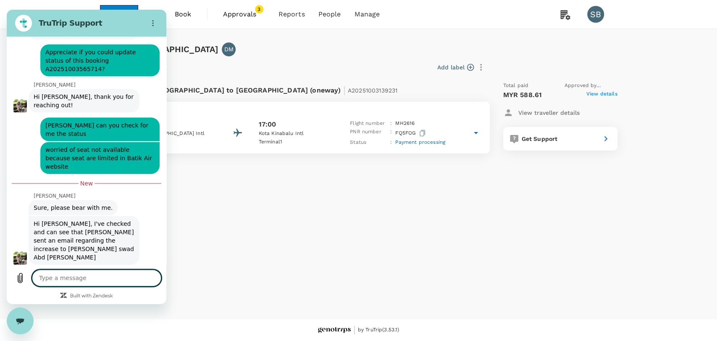
scroll to position [3392, 0]
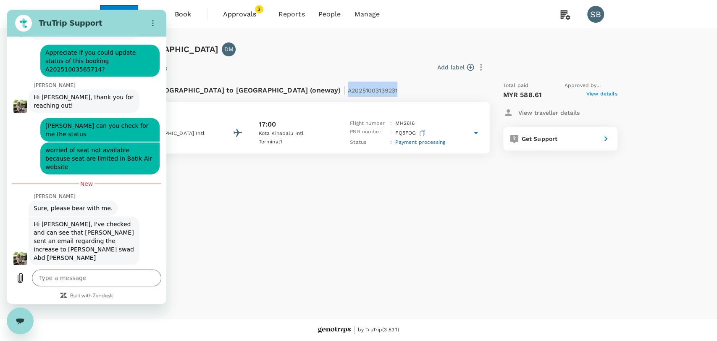
drag, startPoint x: 310, startPoint y: 91, endPoint x: 259, endPoint y: 95, distance: 51.4
click at [259, 95] on div "Flight from Malaysia to Malaysia (oneway) | A20251003139231" at bounding box center [273, 89] width 322 height 15
copy span "A20251003139231"
click at [20, 319] on icon "Close messaging window" at bounding box center [20, 320] width 9 height 5
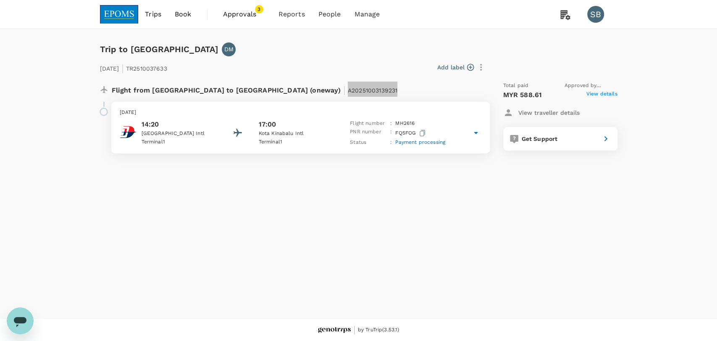
scroll to position [3392, 0]
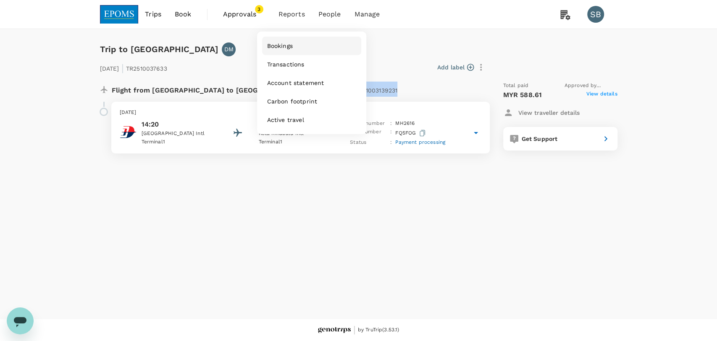
click at [286, 46] on span "Bookings" at bounding box center [280, 46] width 26 height 8
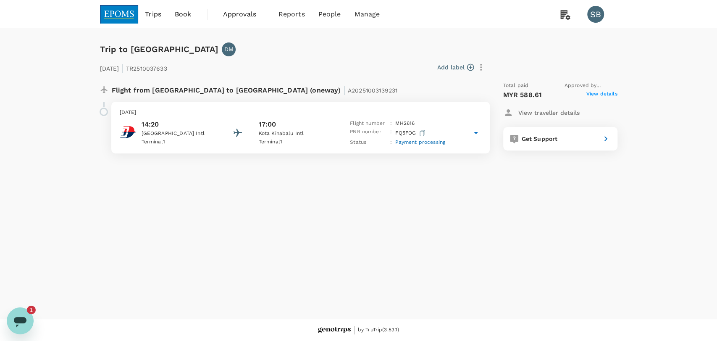
click at [14, 315] on icon "Open messaging window, 1 unread message" at bounding box center [20, 320] width 15 height 15
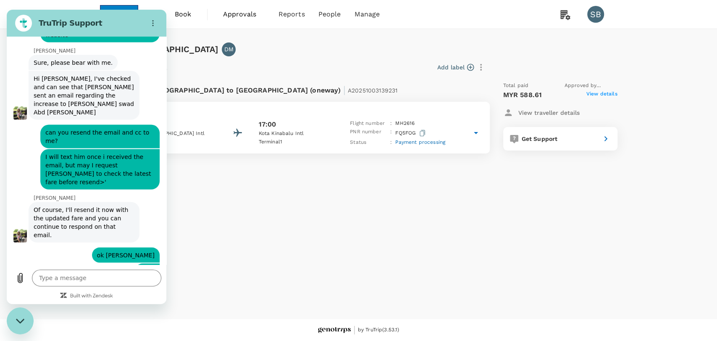
scroll to position [3186, 0]
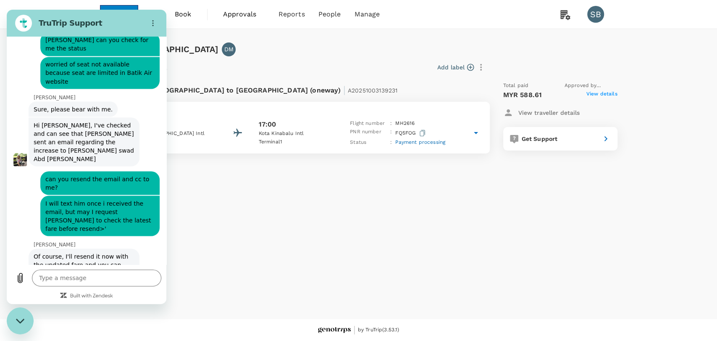
type textarea "x"
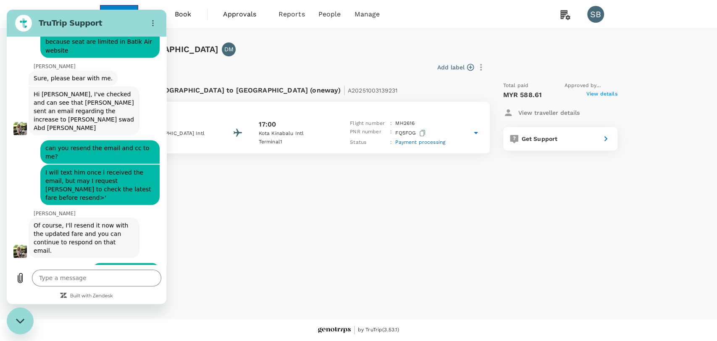
scroll to position [3233, 0]
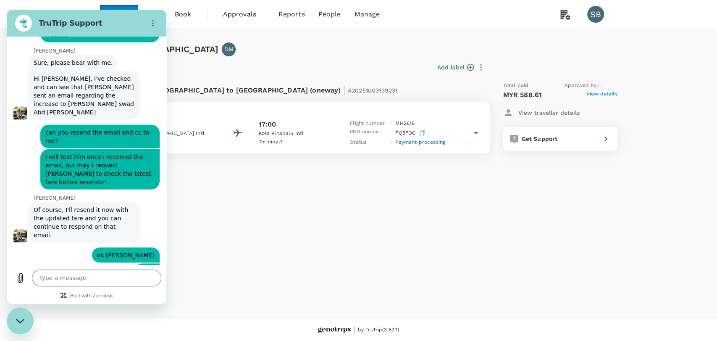
type input "izan"
click at [24, 314] on div "Close messaging window" at bounding box center [20, 320] width 25 height 25
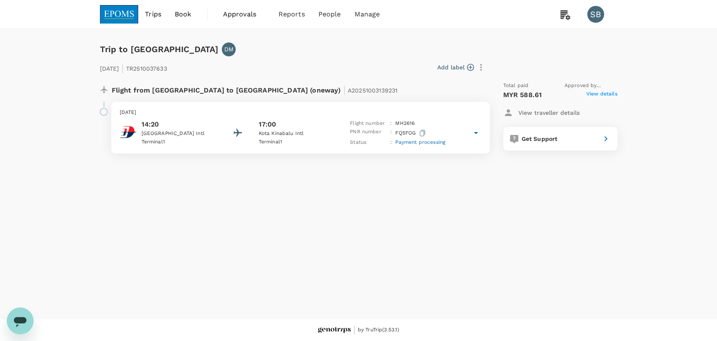
type textarea "x"
click at [298, 45] on link "Bookings" at bounding box center [311, 47] width 99 height 20
